Goal: Task Accomplishment & Management: Manage account settings

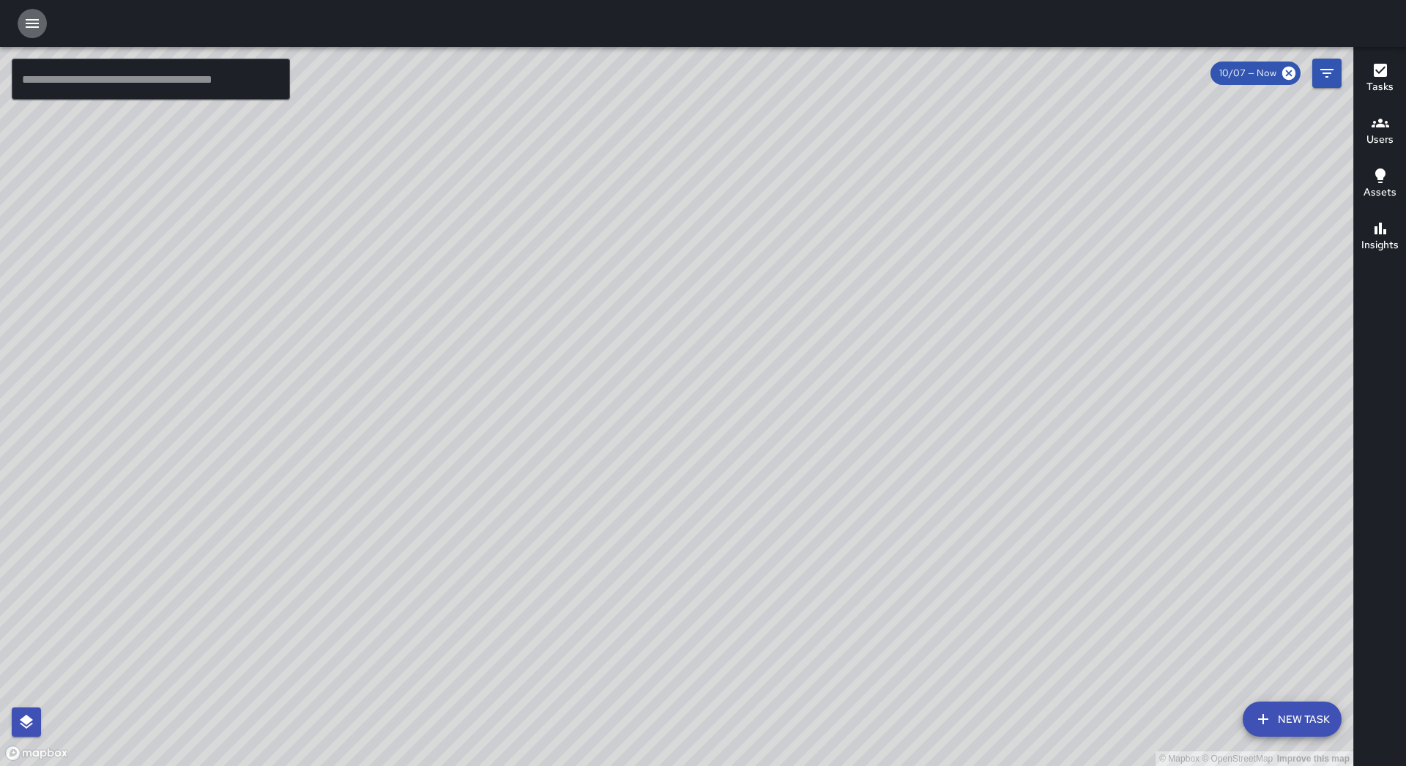
click at [43, 21] on button "button" at bounding box center [32, 23] width 29 height 29
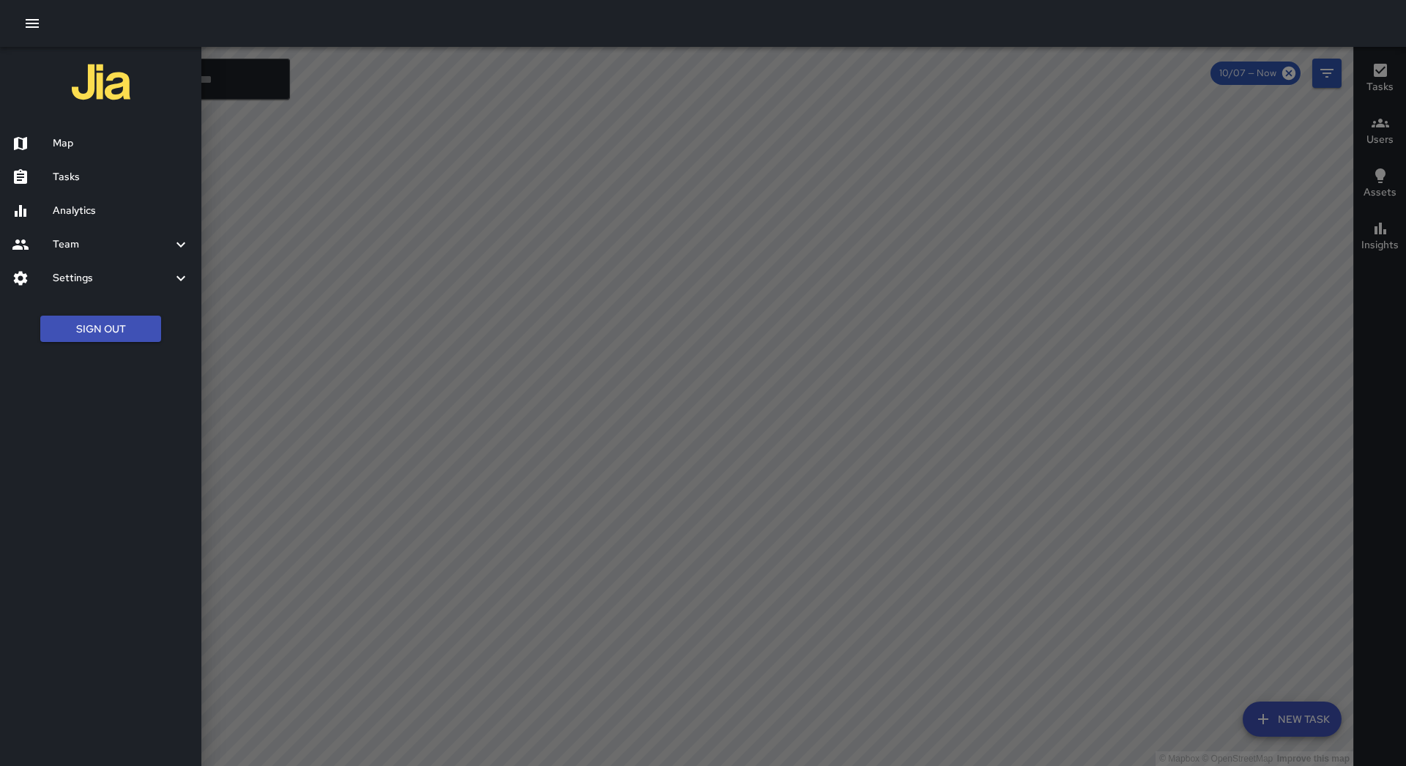
click at [96, 175] on h6 "Tasks" at bounding box center [121, 177] width 137 height 16
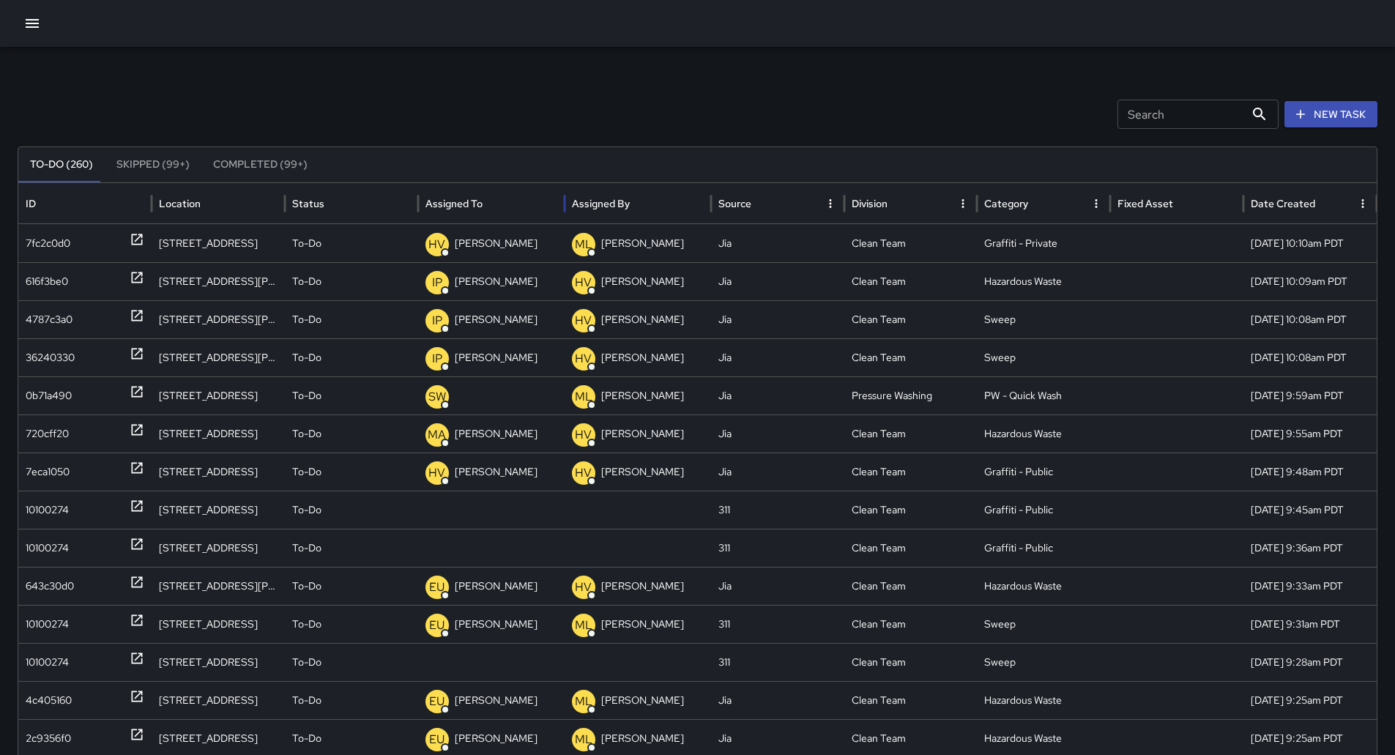
click at [481, 201] on div "Assigned To" at bounding box center [453, 203] width 57 height 13
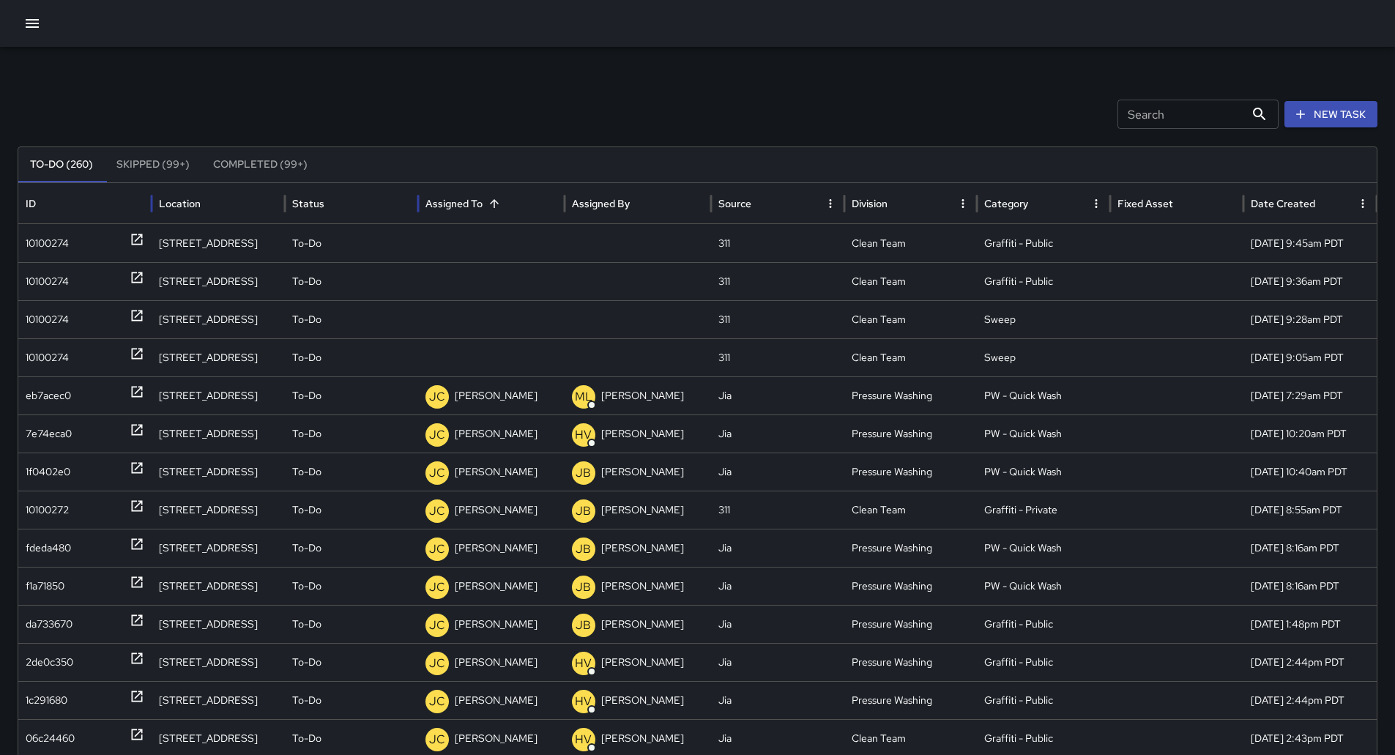
click at [47, 220] on div "ID" at bounding box center [85, 203] width 119 height 40
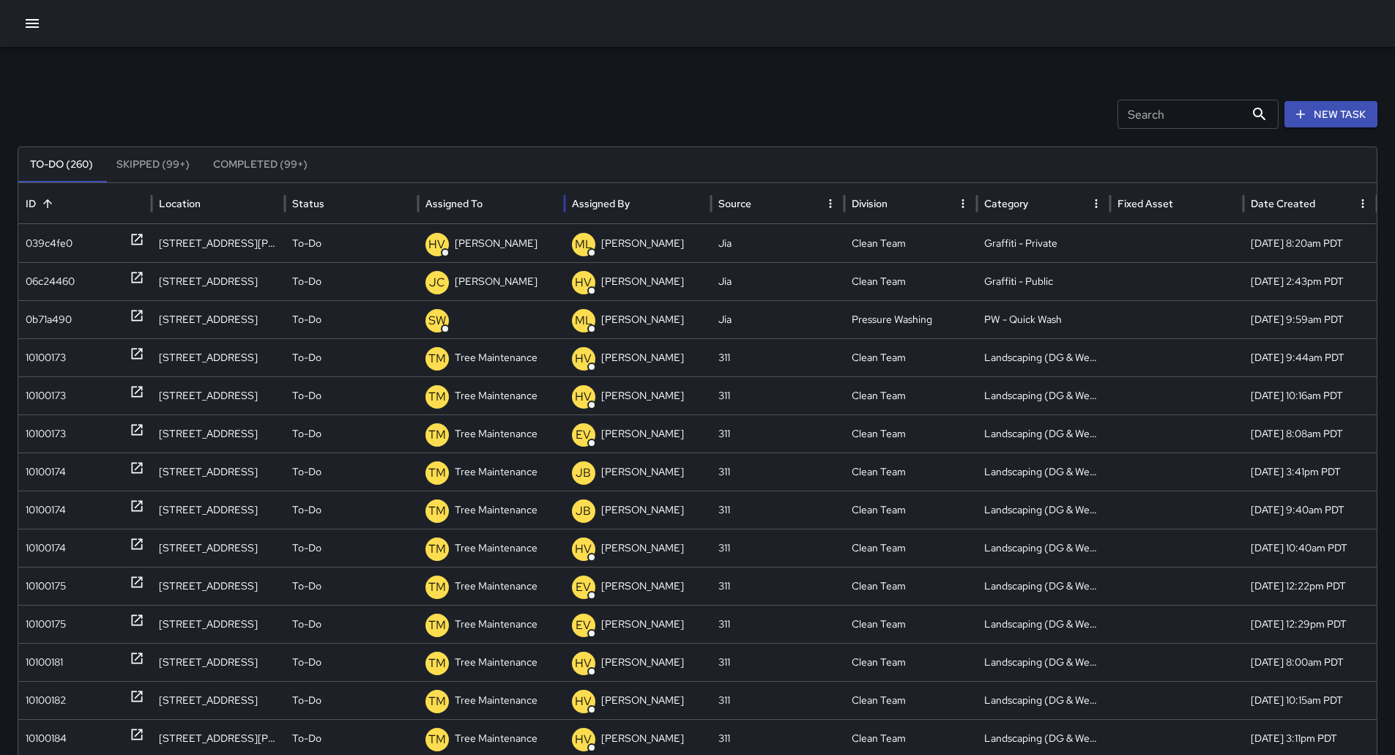
click at [484, 196] on div at bounding box center [484, 203] width 0 height 21
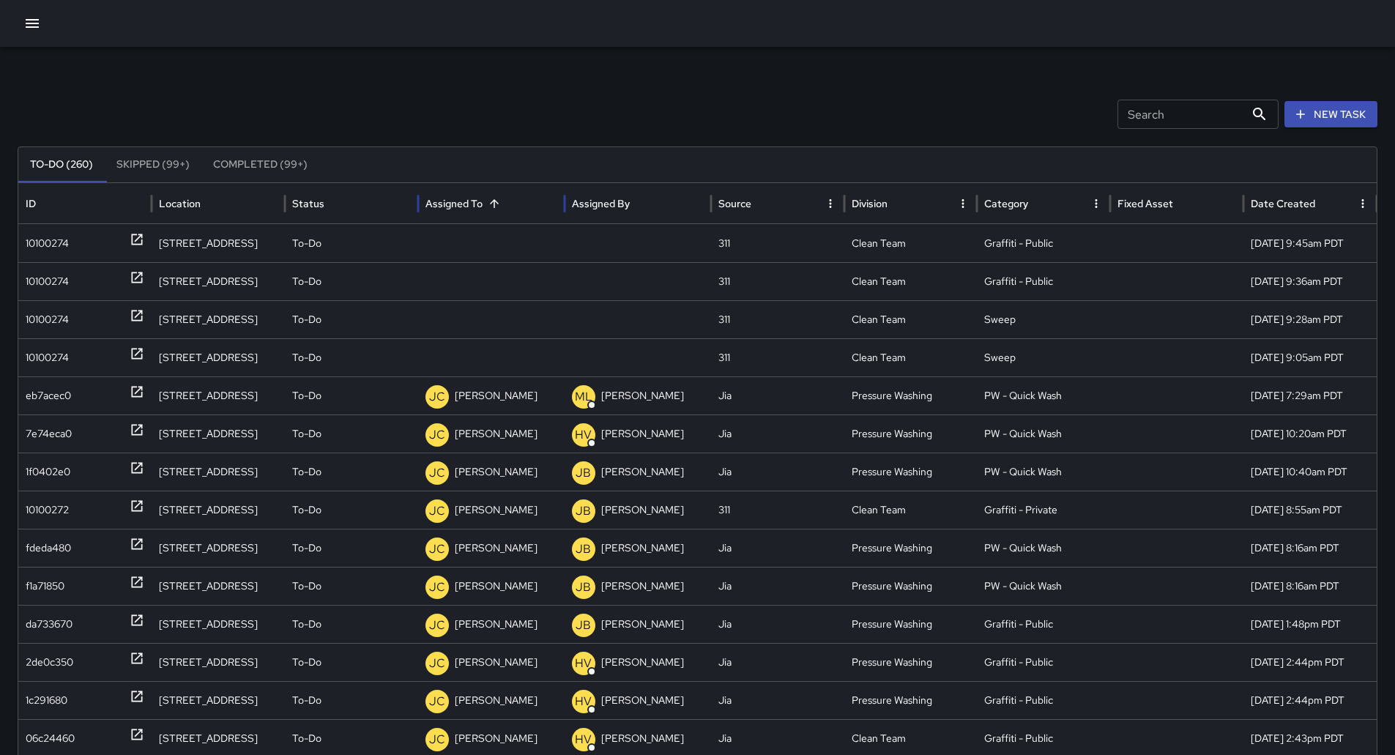
click at [484, 196] on div at bounding box center [494, 203] width 21 height 21
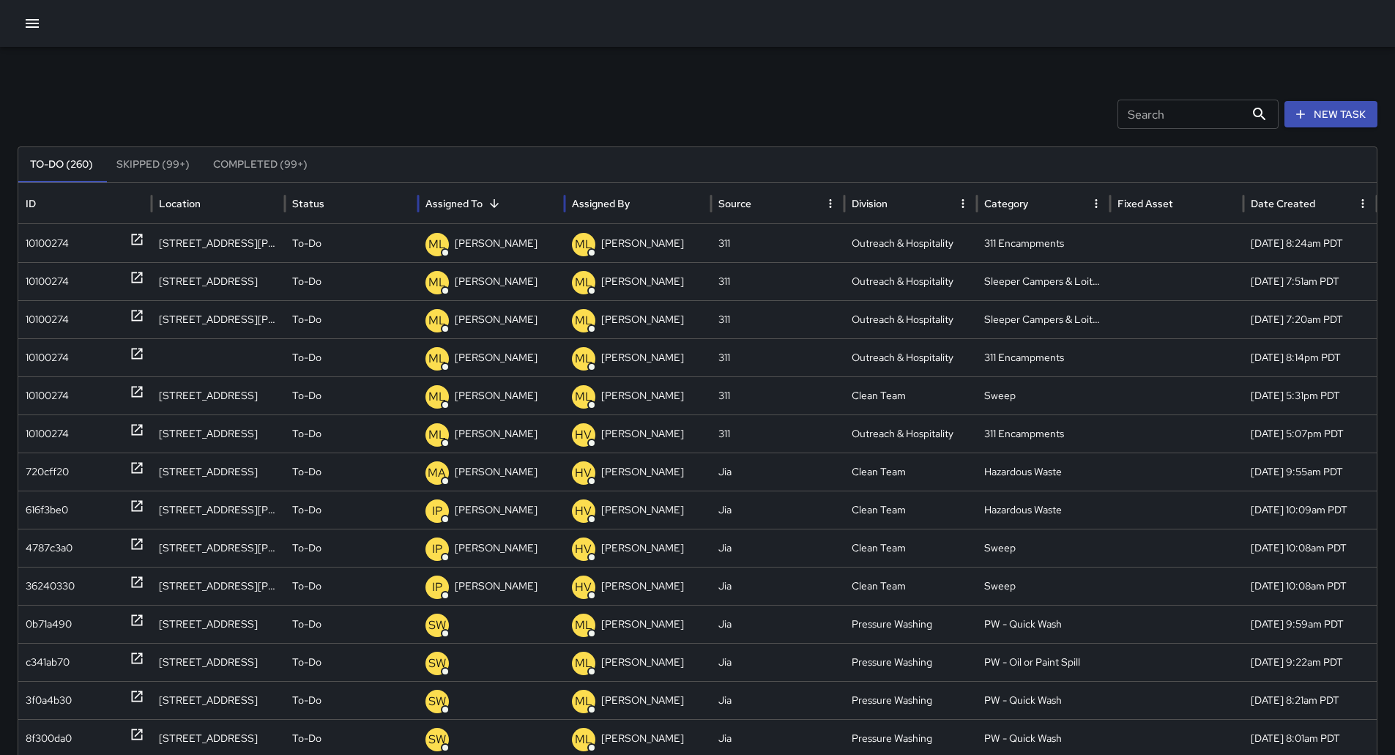
click at [484, 196] on div at bounding box center [494, 203] width 21 height 21
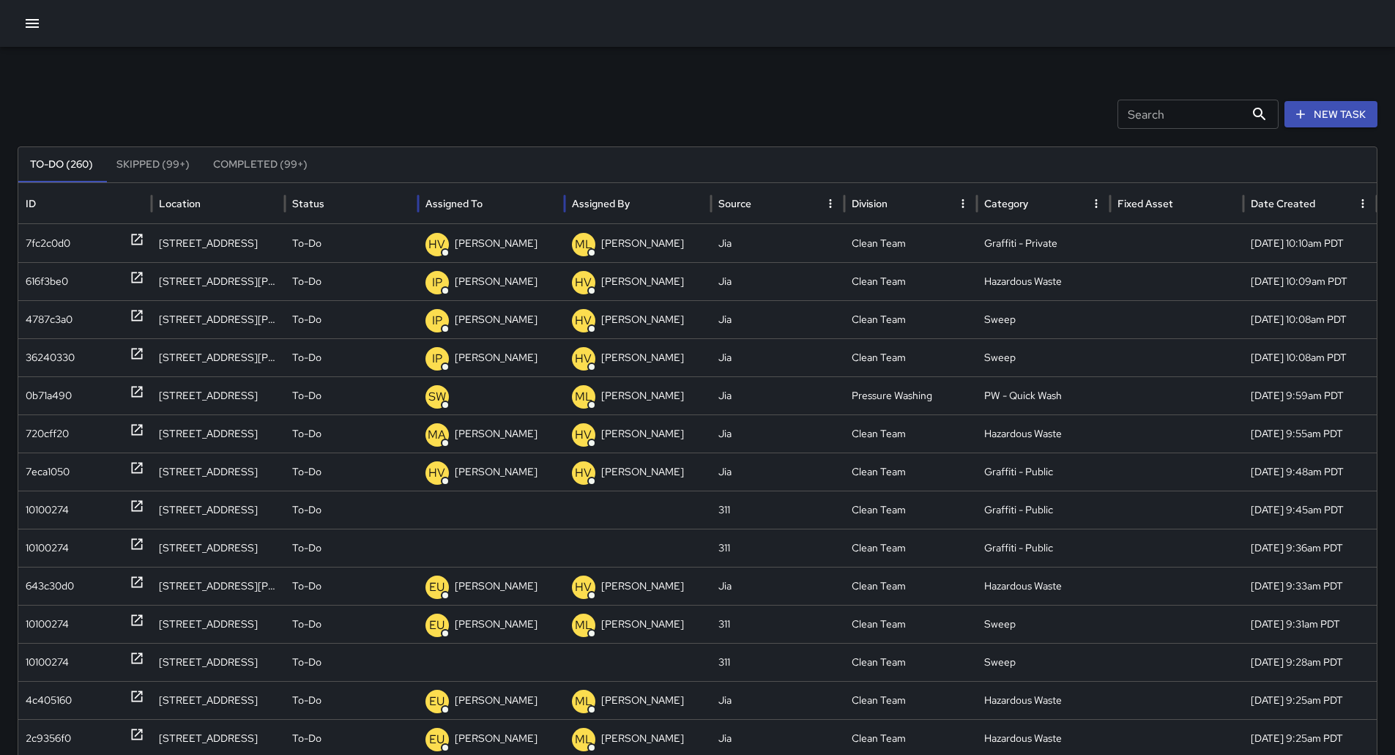
click at [484, 196] on div at bounding box center [484, 203] width 0 height 21
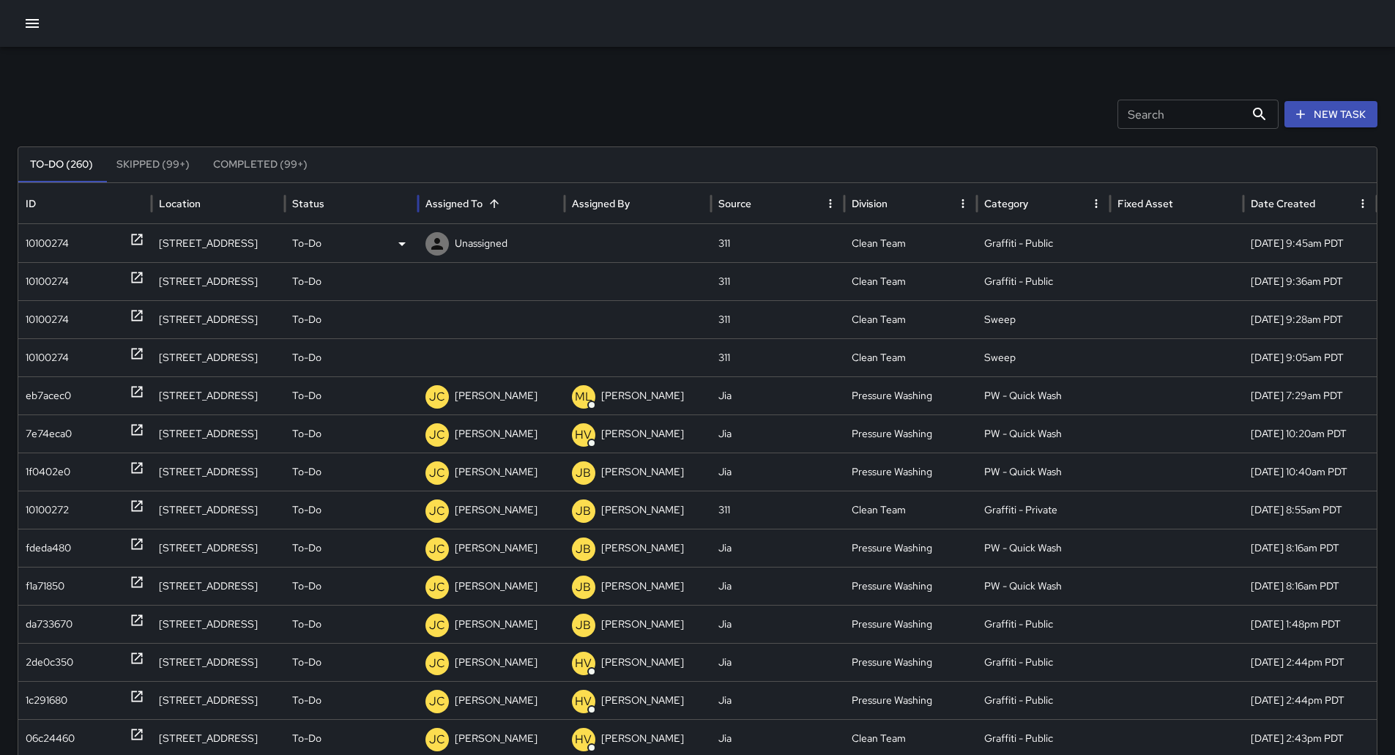
click at [84, 239] on div "10100274" at bounding box center [85, 243] width 119 height 37
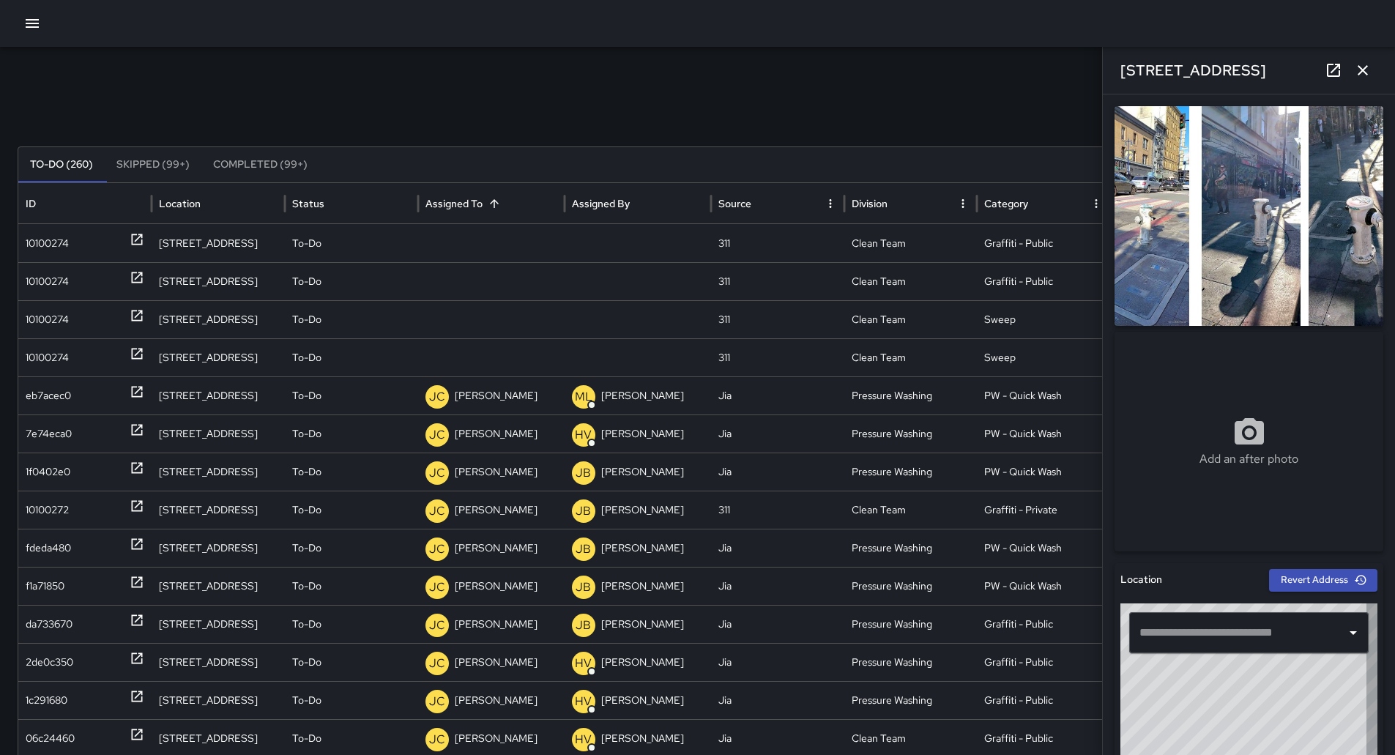
type input "**********"
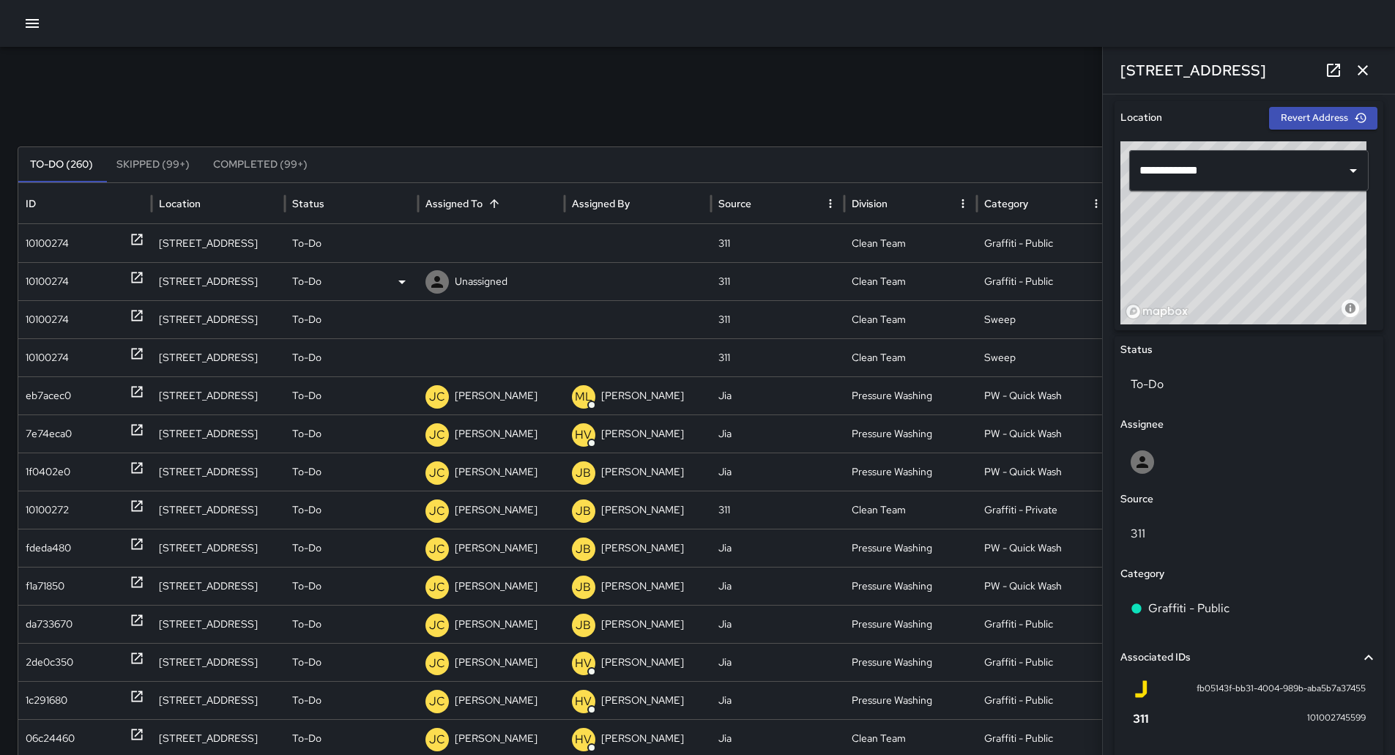
scroll to position [459, 0]
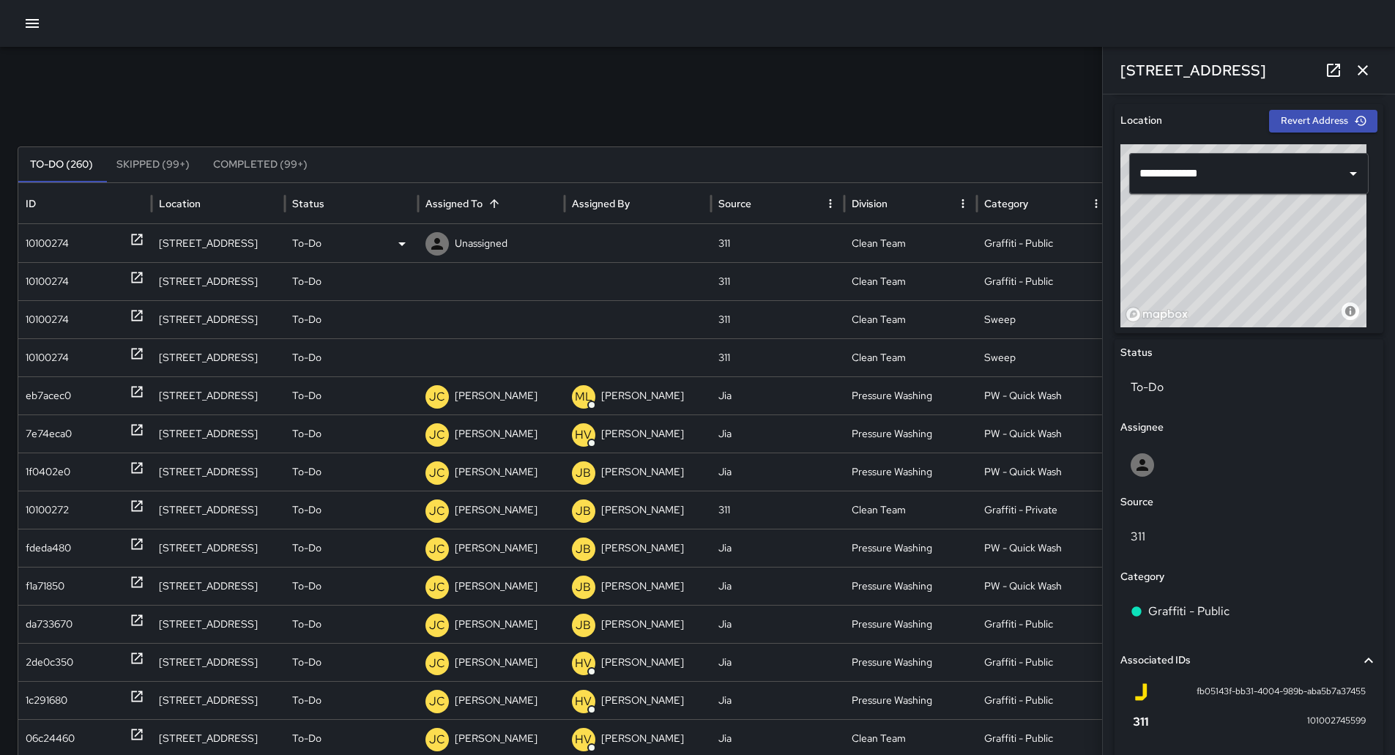
click at [408, 250] on icon at bounding box center [402, 244] width 18 height 18
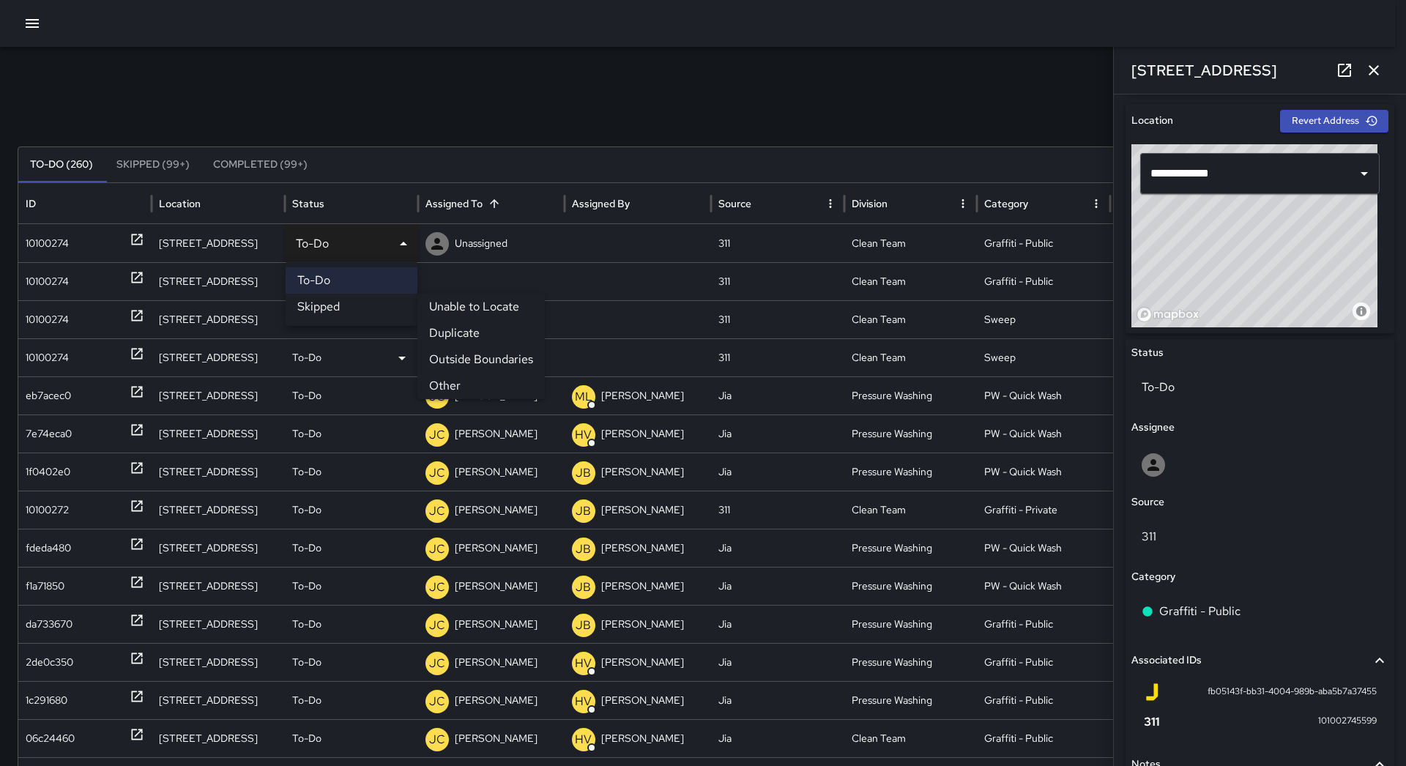
drag, startPoint x: 464, startPoint y: 383, endPoint x: 357, endPoint y: 351, distance: 111.7
click at [464, 383] on li "Other" at bounding box center [480, 386] width 127 height 26
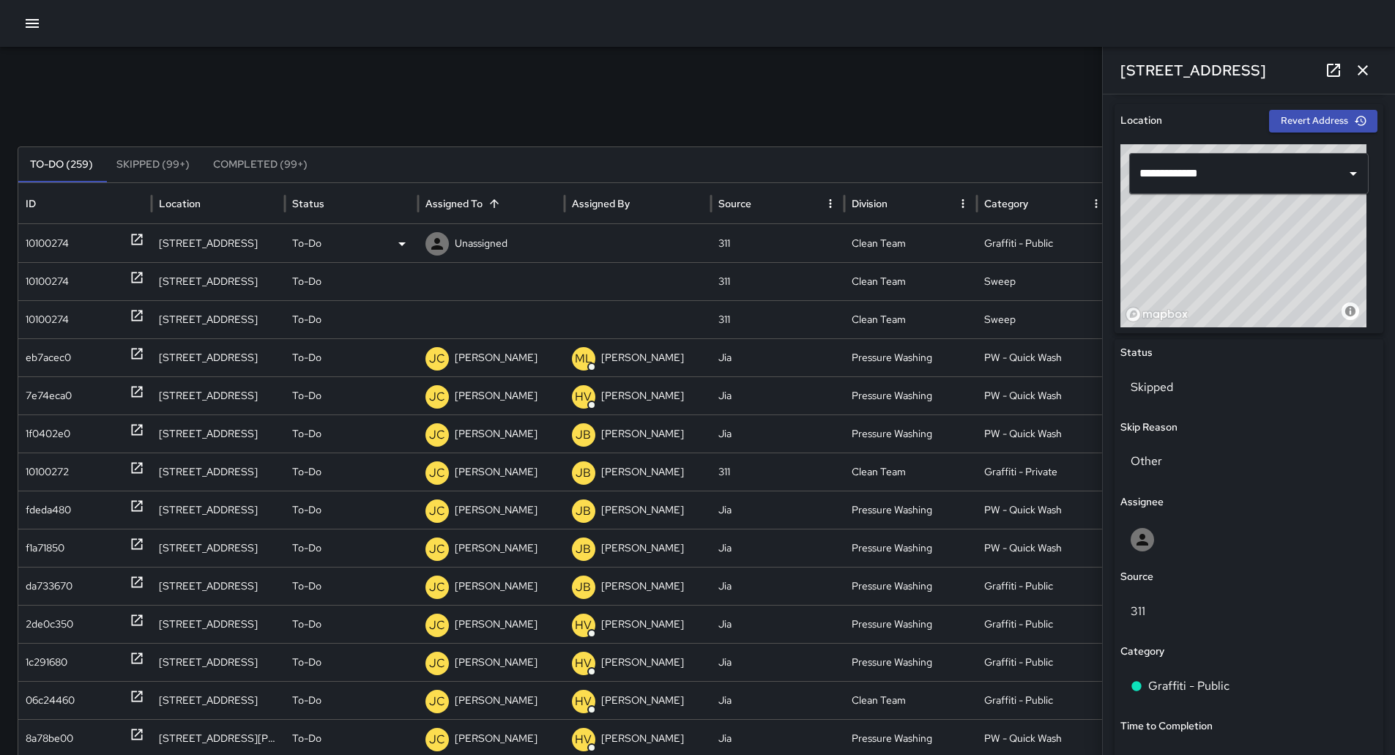
click at [100, 250] on div "10100274" at bounding box center [85, 243] width 119 height 37
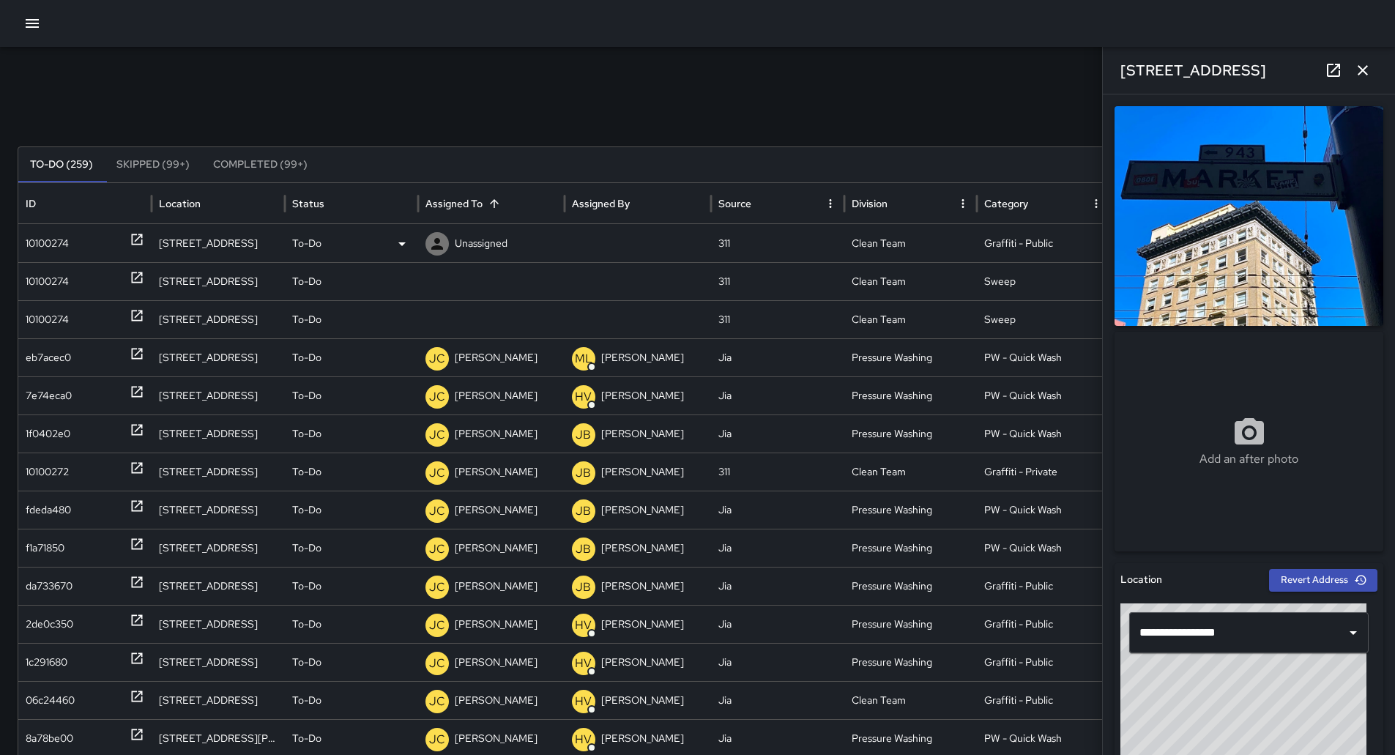
click at [404, 236] on icon at bounding box center [402, 244] width 18 height 18
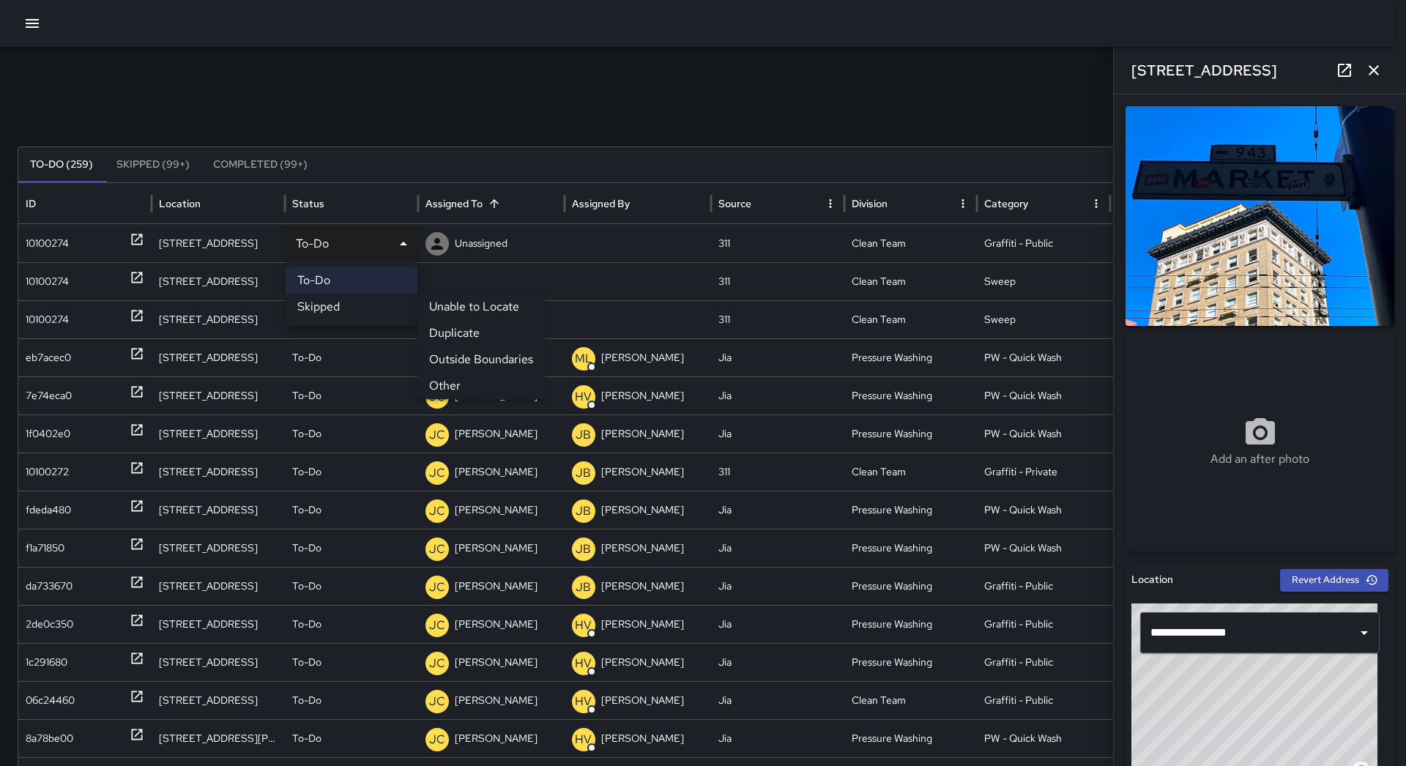
click at [458, 381] on li "Other" at bounding box center [480, 386] width 127 height 26
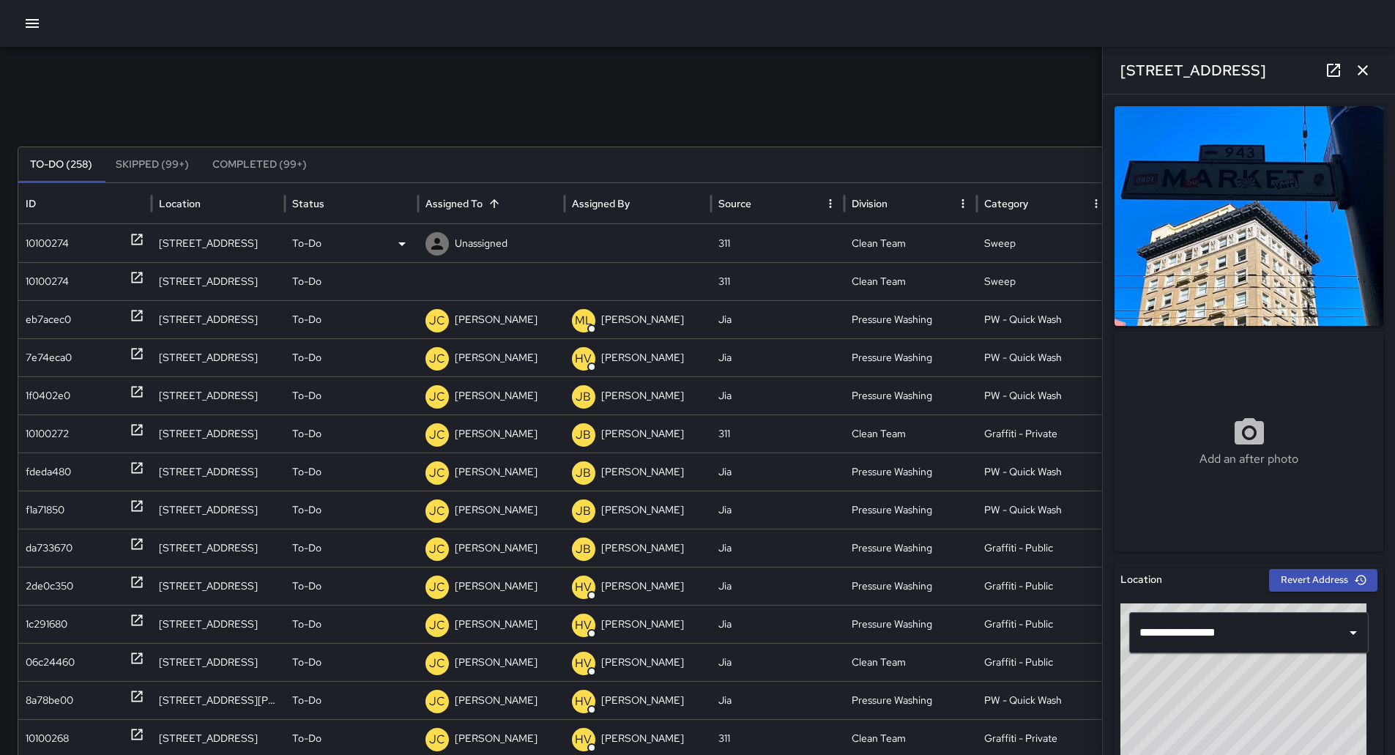
click at [48, 235] on div "10100274" at bounding box center [47, 243] width 43 height 37
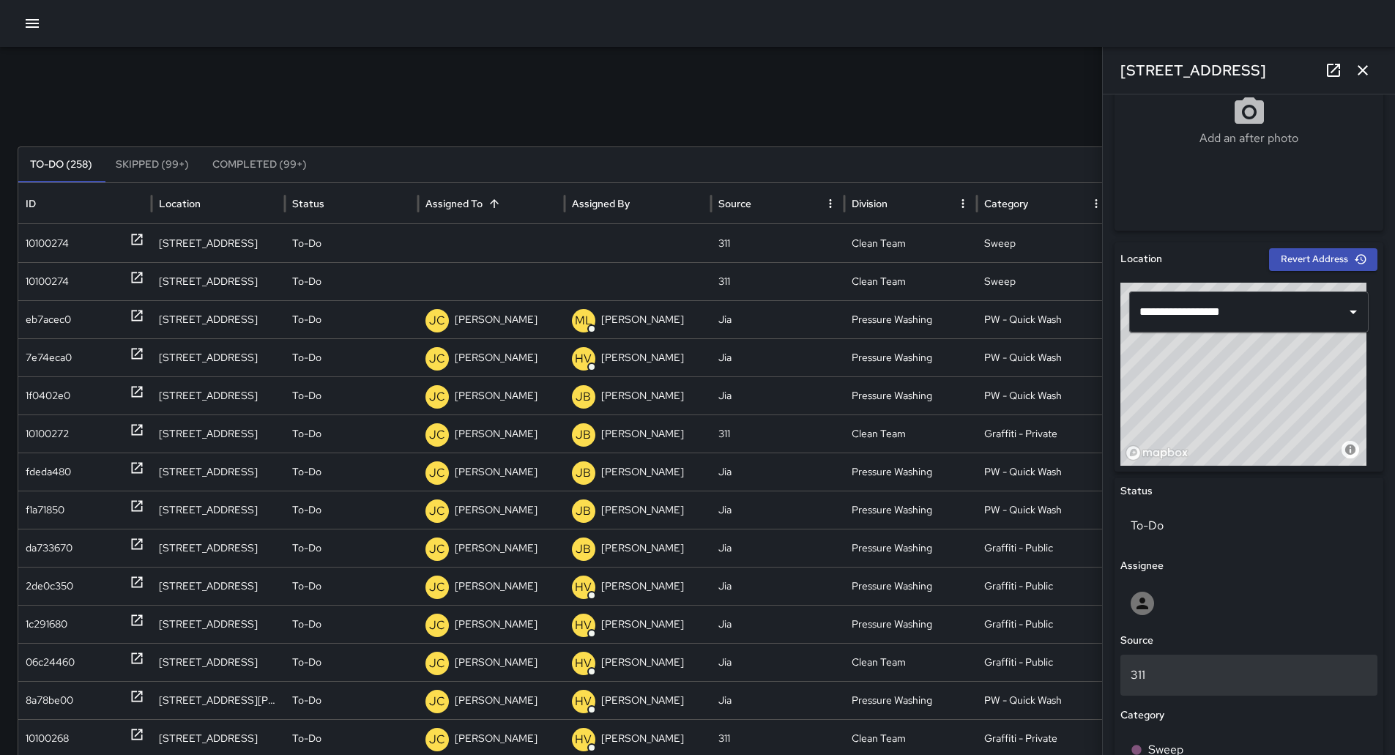
scroll to position [513, 0]
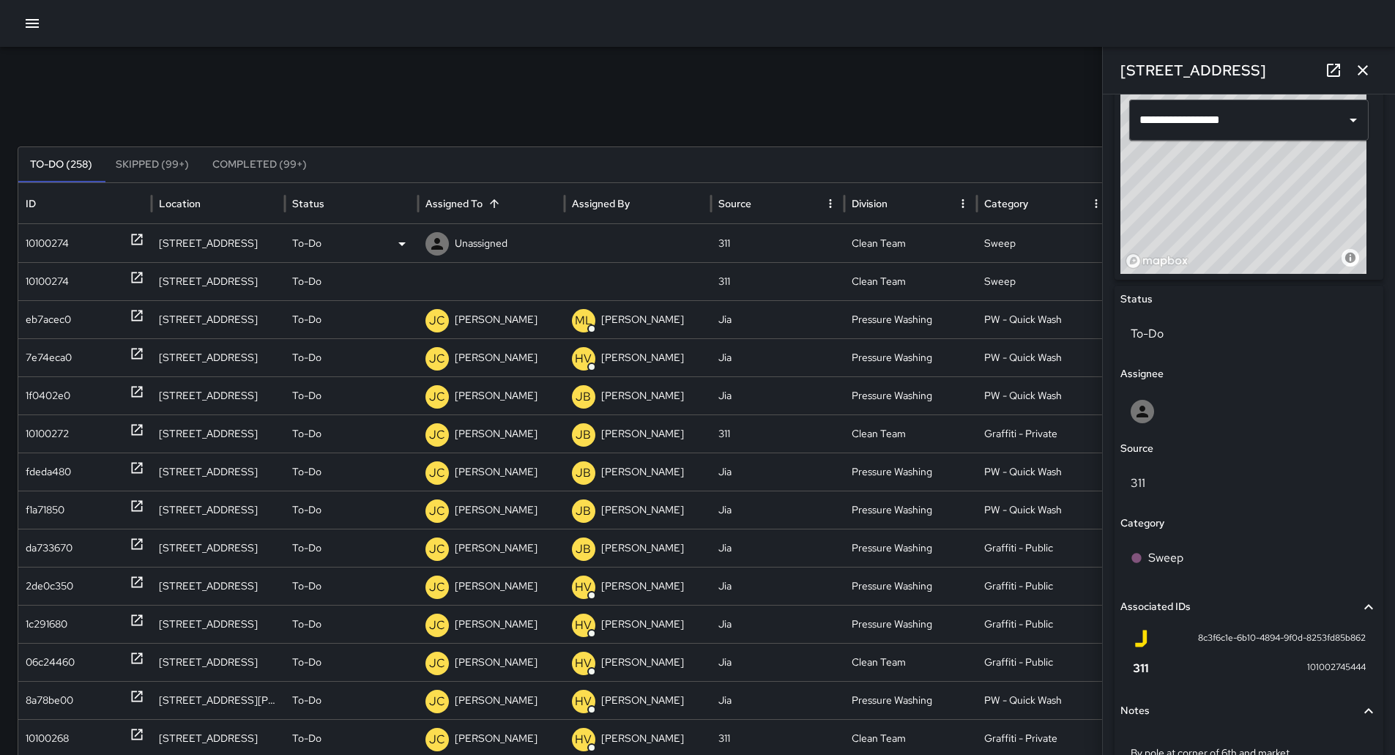
click at [100, 246] on div "10100274" at bounding box center [85, 243] width 119 height 37
click at [491, 241] on p "Unassigned" at bounding box center [481, 243] width 53 height 37
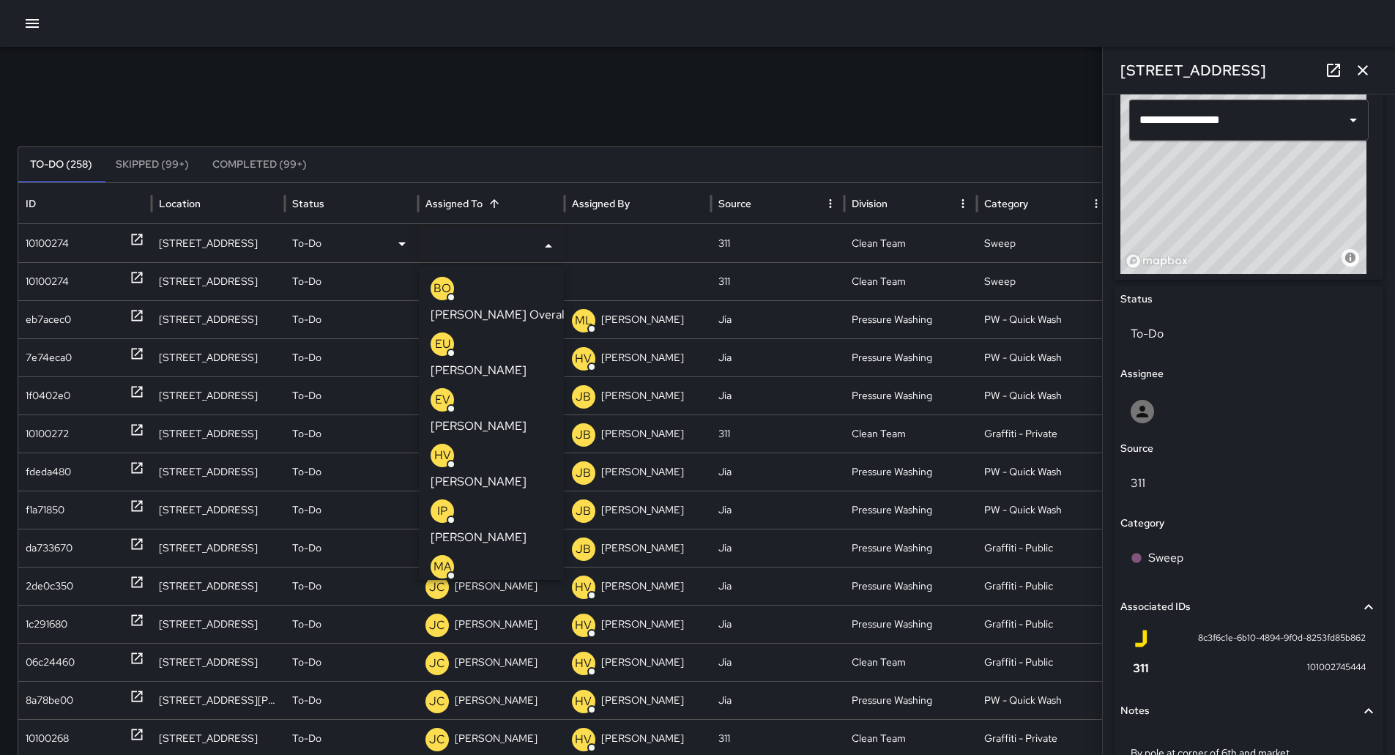
click at [485, 362] on p "[PERSON_NAME]" at bounding box center [479, 371] width 96 height 18
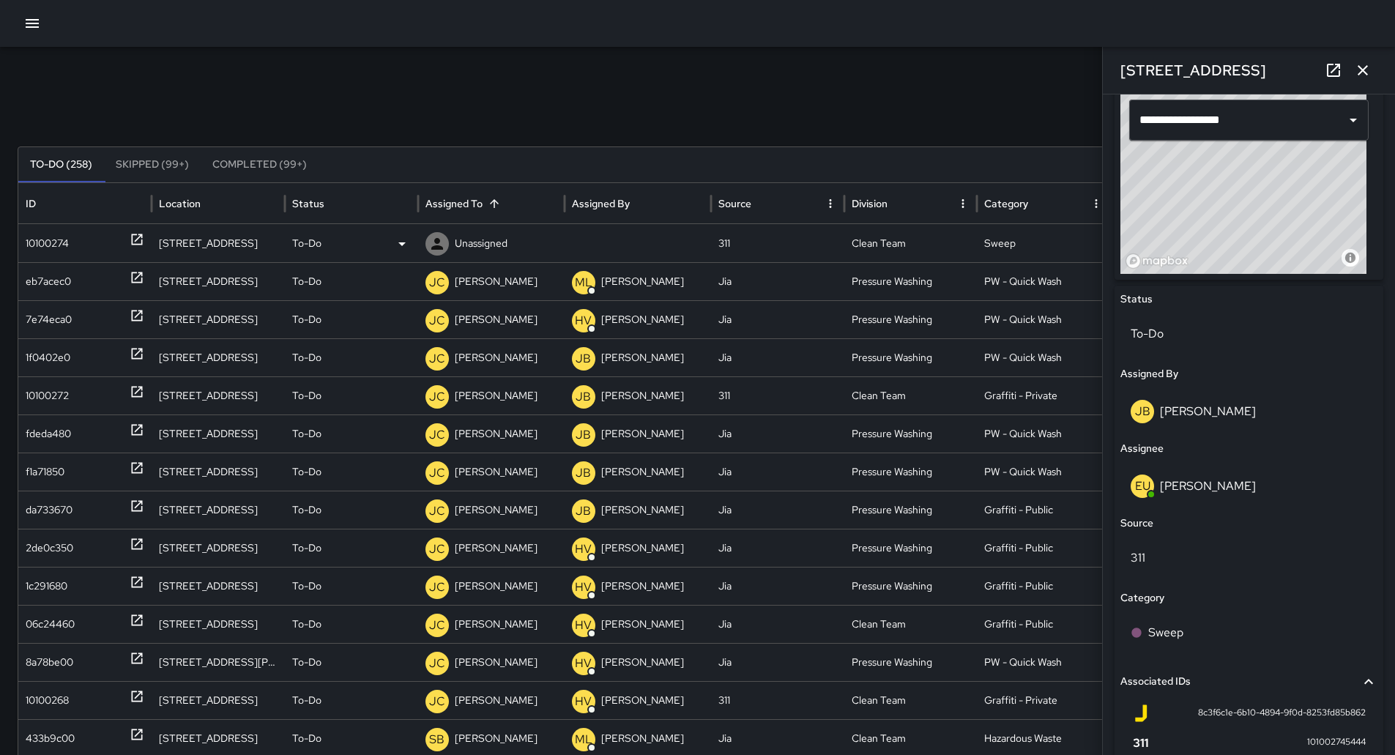
click at [54, 237] on div "10100274" at bounding box center [47, 243] width 43 height 37
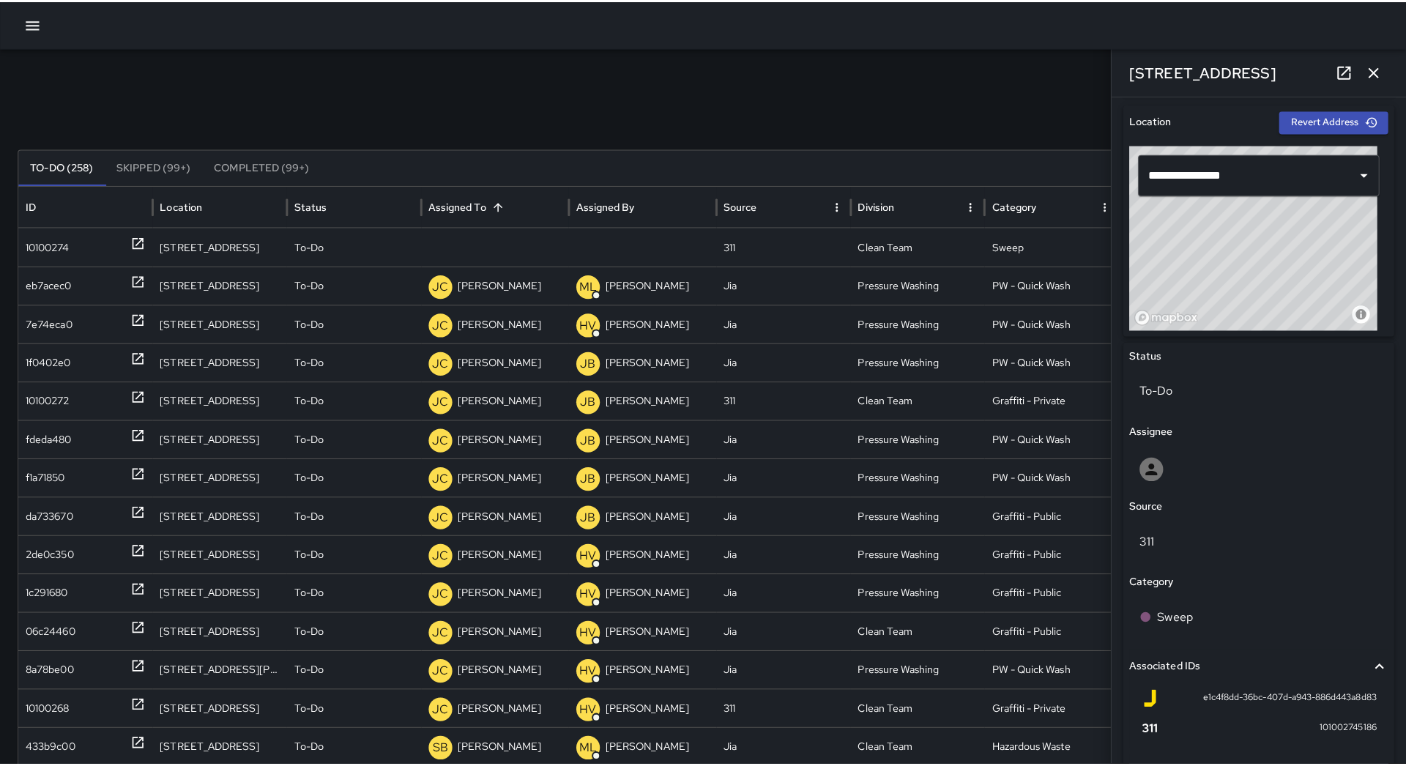
scroll to position [459, 0]
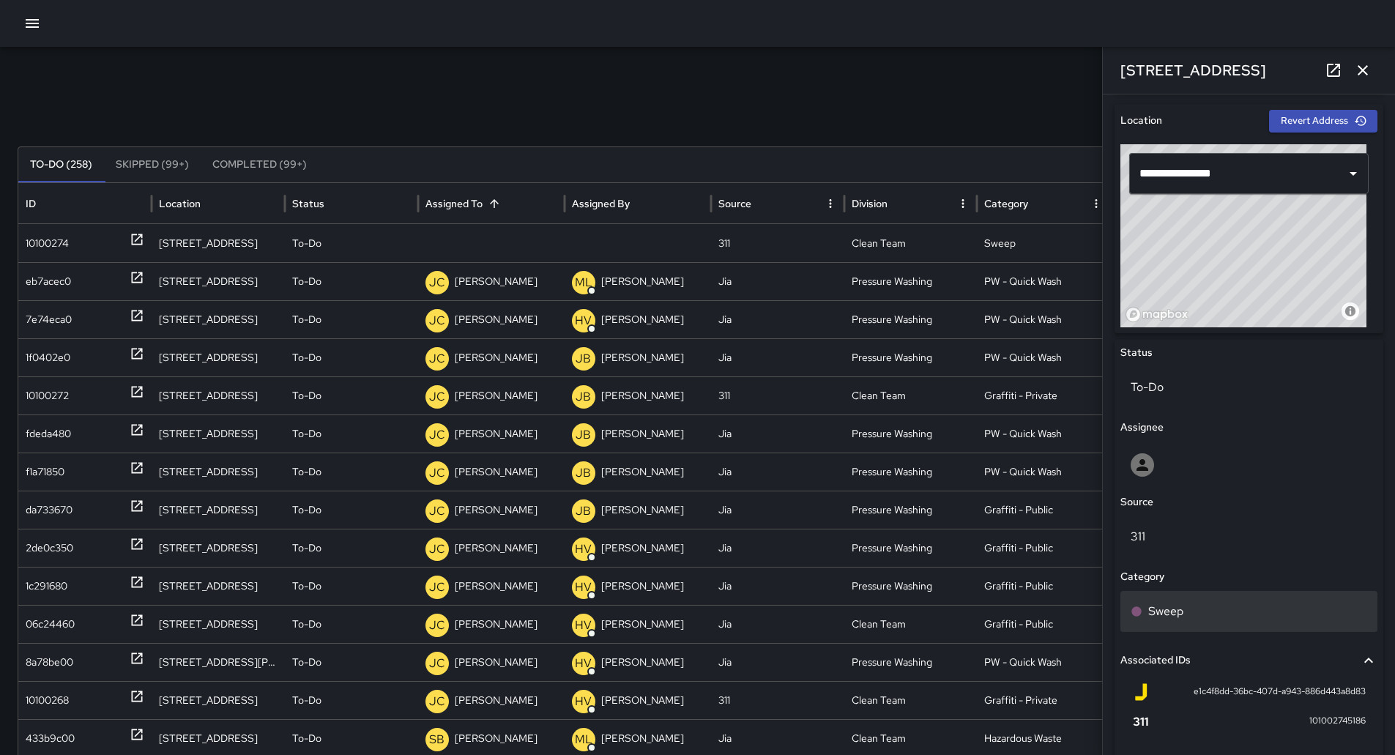
click at [1213, 632] on div "Sweep" at bounding box center [1248, 614] width 257 height 47
click at [1212, 620] on div "Sweep" at bounding box center [1249, 612] width 237 height 18
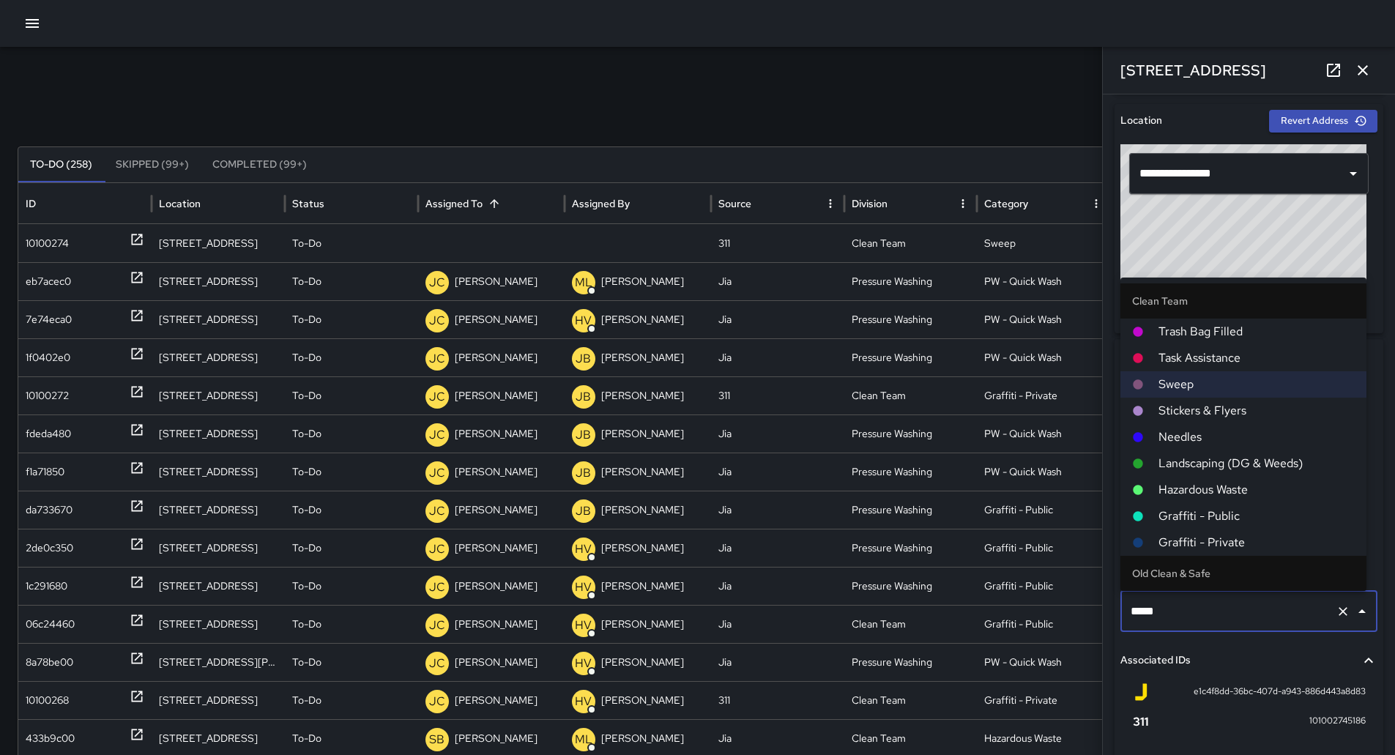
click at [1213, 437] on span "Needles" at bounding box center [1257, 437] width 196 height 18
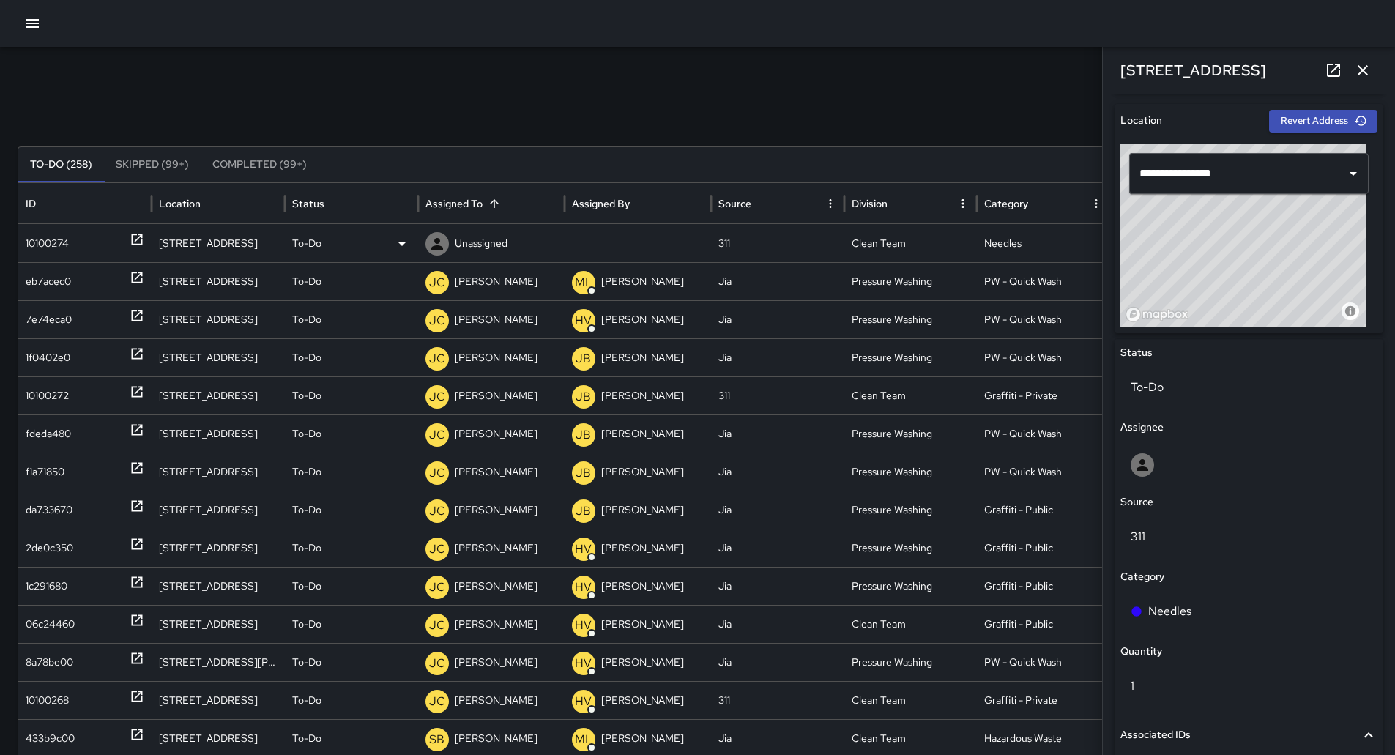
click at [459, 242] on p "Unassigned" at bounding box center [481, 243] width 53 height 37
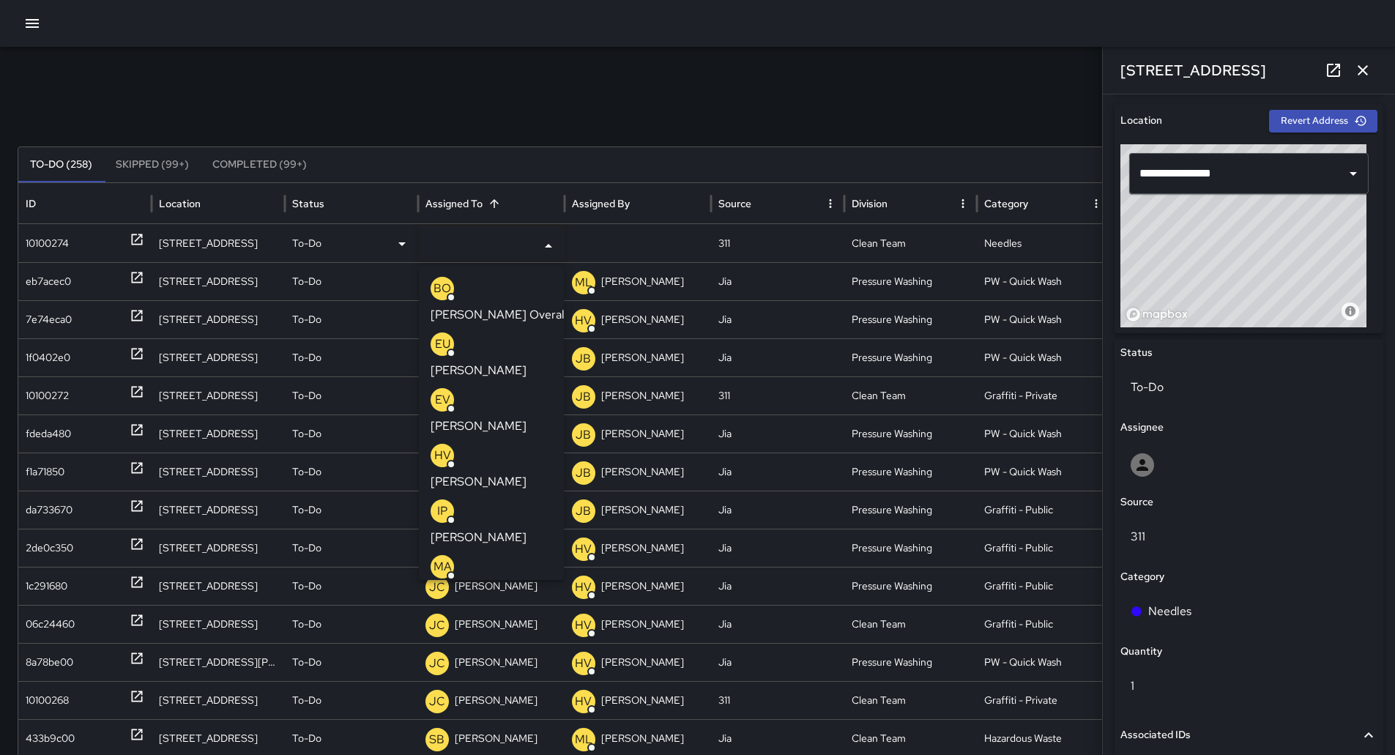
drag, startPoint x: 505, startPoint y: 286, endPoint x: 434, endPoint y: 278, distance: 71.4
click at [505, 306] on p "[PERSON_NAME] Overall" at bounding box center [499, 315] width 137 height 18
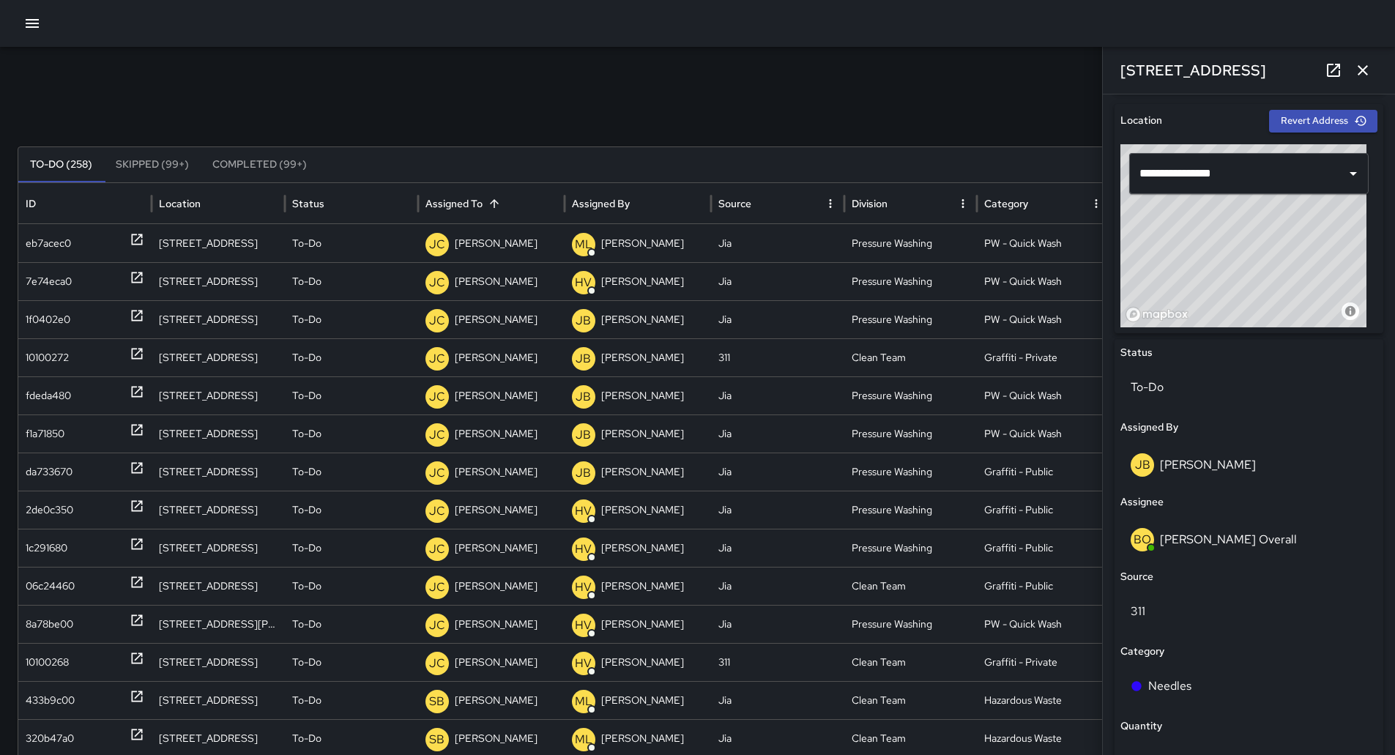
click at [34, 29] on icon "button" at bounding box center [32, 24] width 18 height 18
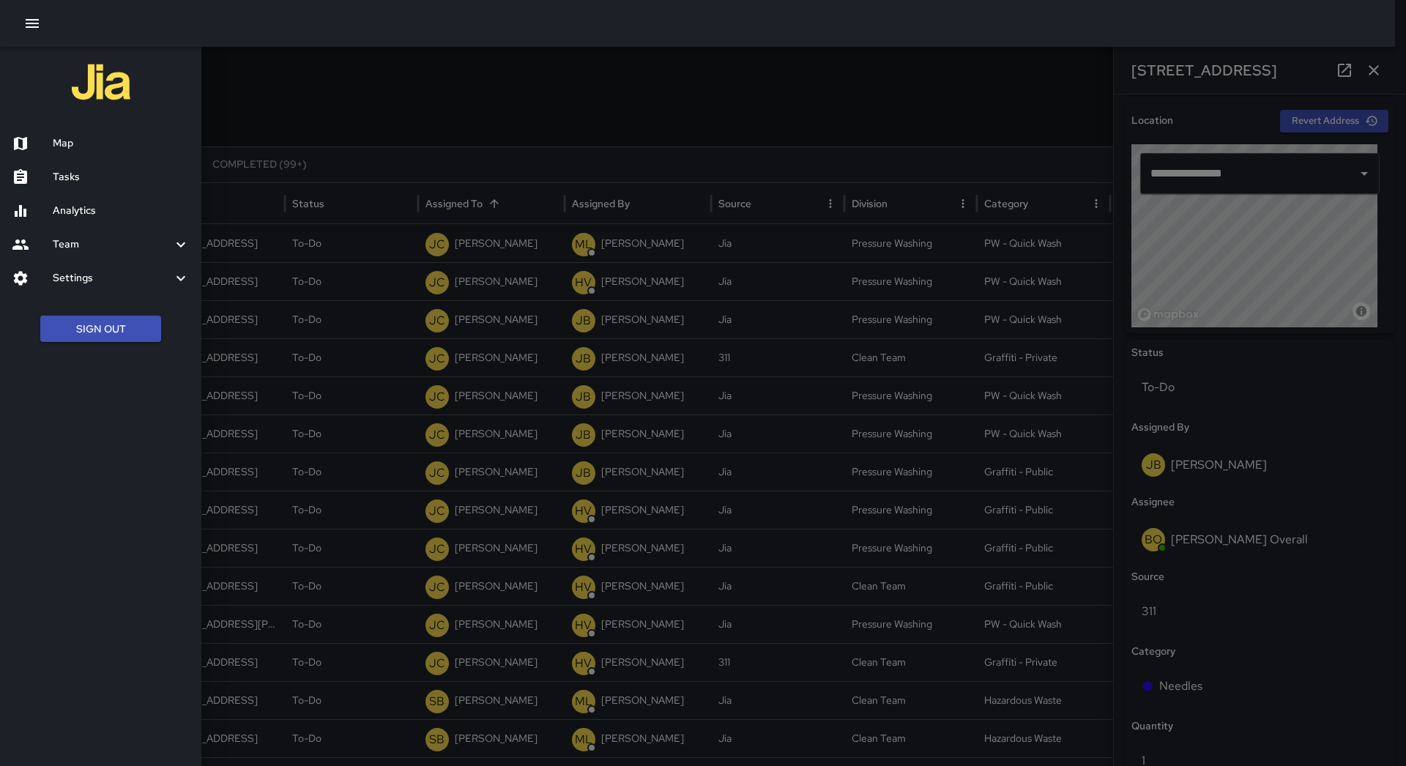
click at [84, 138] on h6 "Map" at bounding box center [121, 143] width 137 height 16
